Goal: Information Seeking & Learning: Compare options

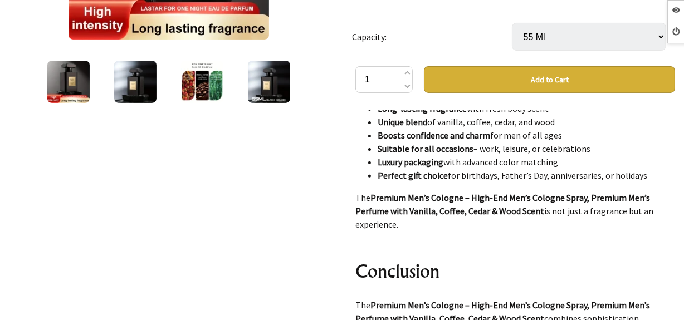
scroll to position [4507, 0]
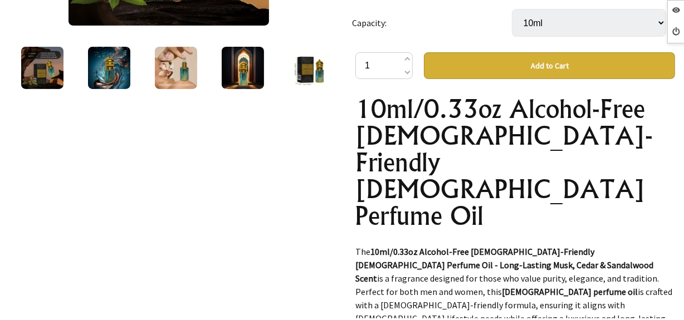
scroll to position [152, 0]
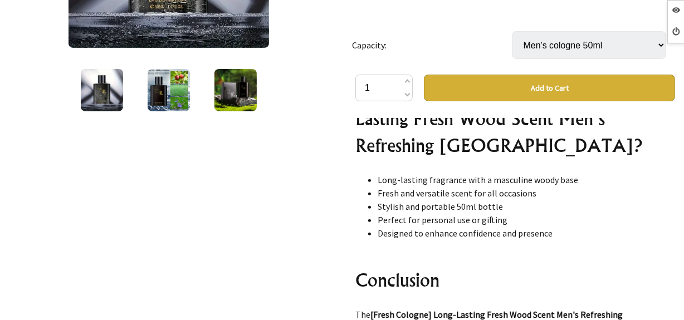
scroll to position [506, 0]
